Goal: Information Seeking & Learning: Learn about a topic

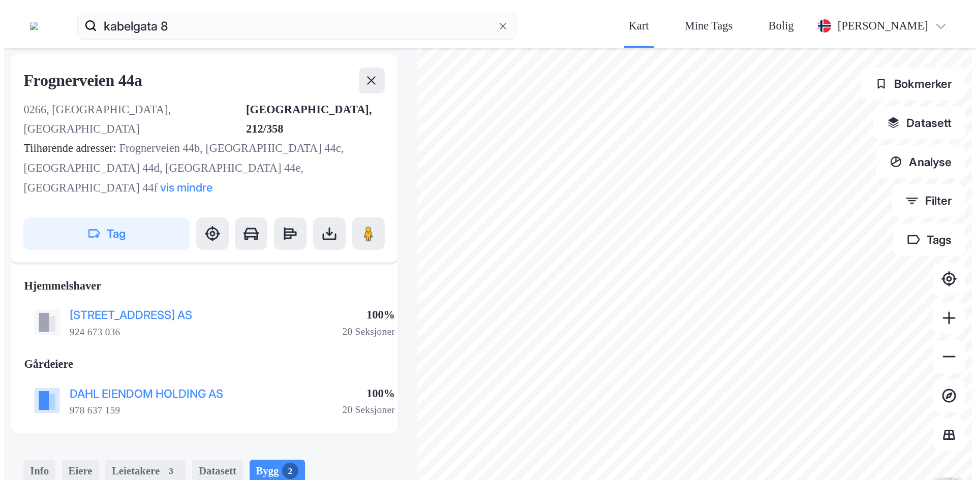
scroll to position [151, 0]
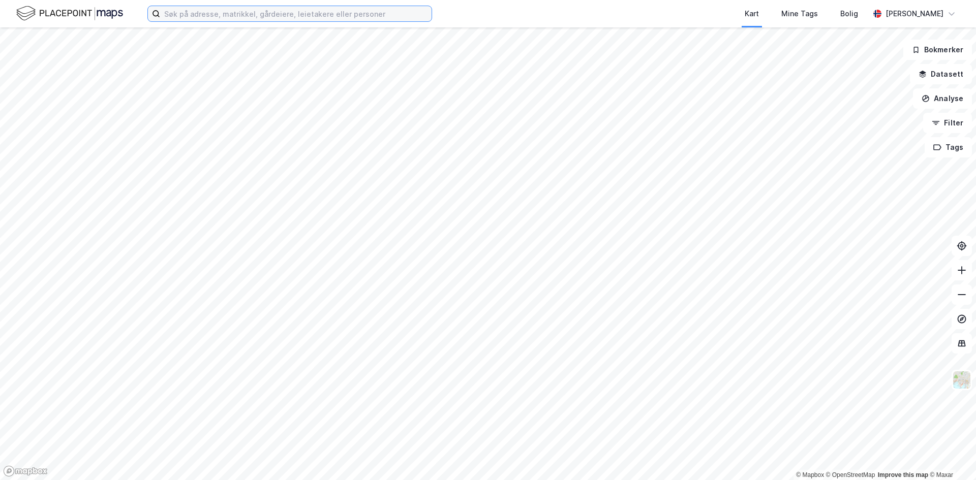
click at [193, 19] on input at bounding box center [295, 13] width 271 height 15
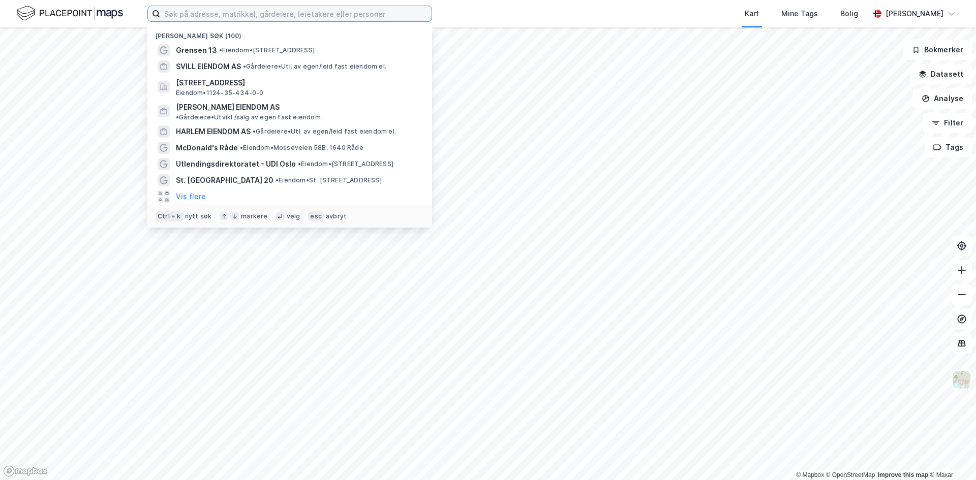
paste input "Ammerudveien 37"
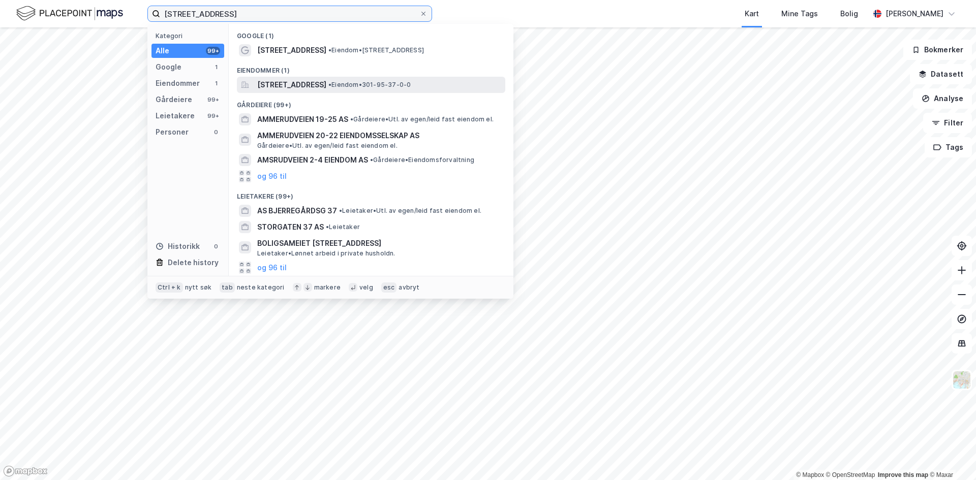
type input "Ammerudveien 37"
click at [313, 79] on span "Ammerudveien 37, 0958, OSLO, OSLO" at bounding box center [291, 85] width 69 height 12
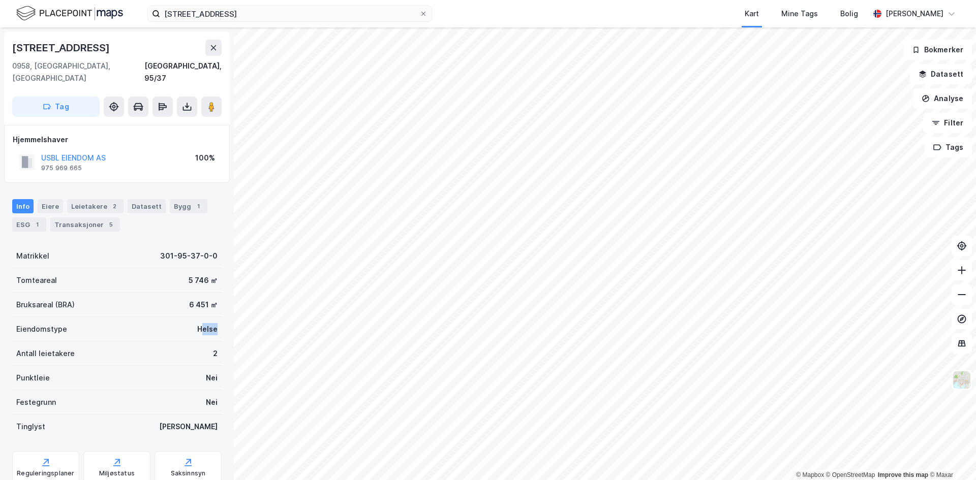
click at [216, 320] on div "Ammerudveien 37 0958, Oslo, Oslo Oslo, 95/37 Tag Hjemmelshaver USBL EIENDOM AS …" at bounding box center [117, 253] width 234 height 453
click at [55, 452] on div "Reguleringsplaner" at bounding box center [45, 467] width 67 height 33
